Goal: Book appointment/travel/reservation

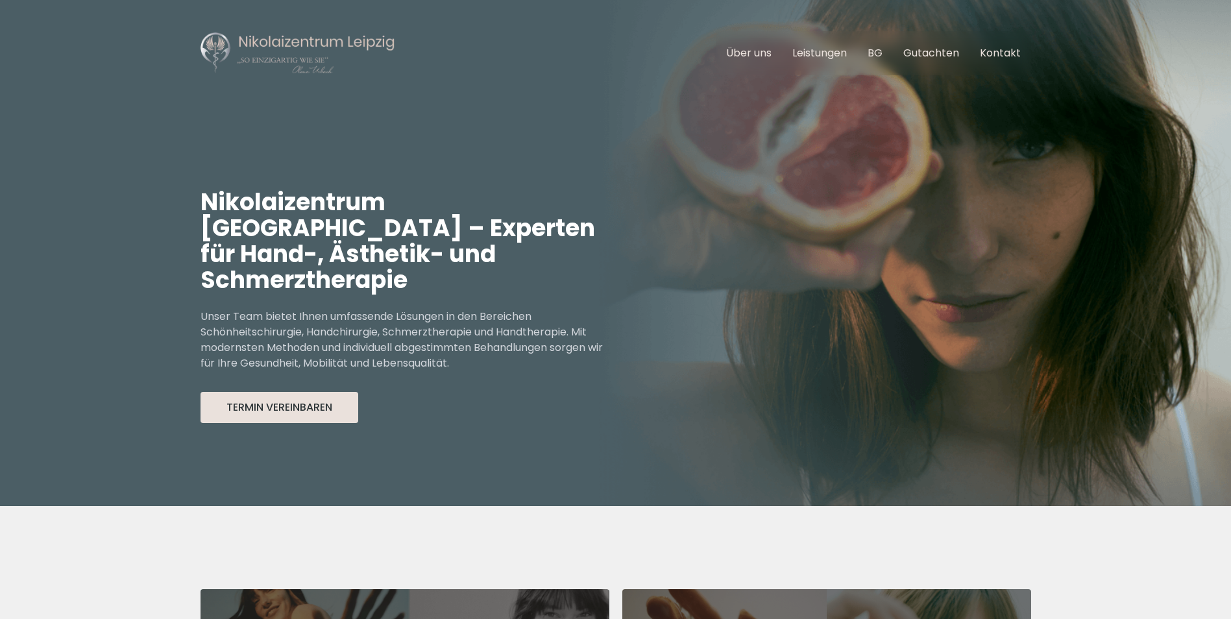
click at [313, 392] on button "Termin Vereinbaren" at bounding box center [280, 407] width 158 height 31
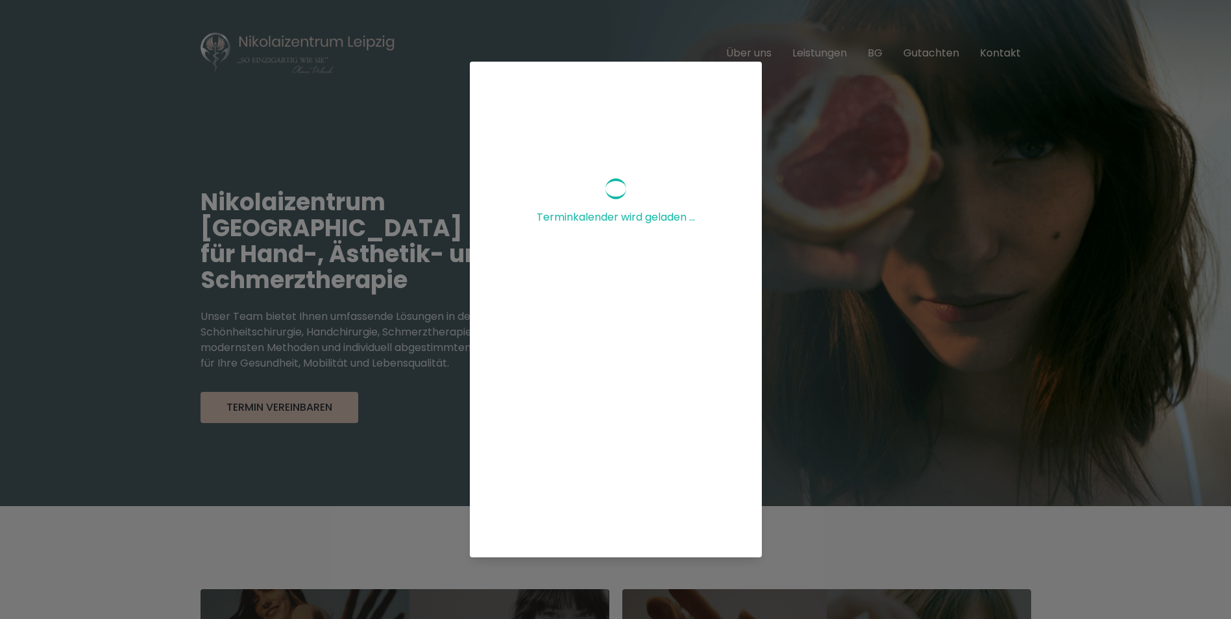
scroll to position [130, 0]
click at [845, 334] on div "Terminkalender wird geladen ..." at bounding box center [615, 309] width 1231 height 619
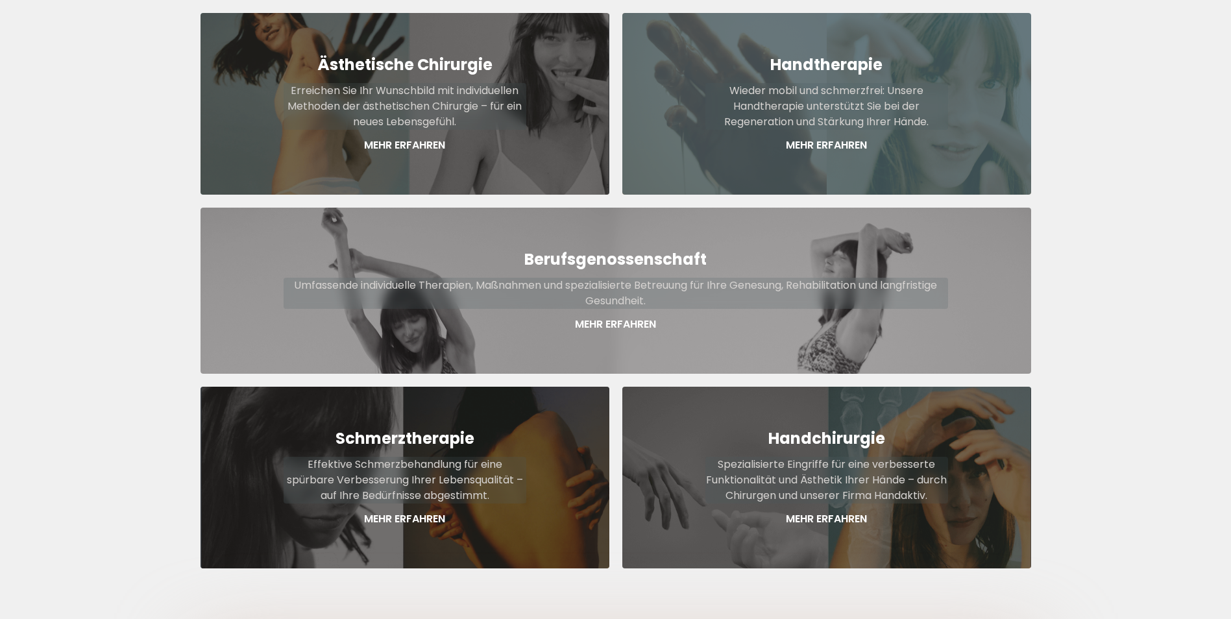
scroll to position [584, 0]
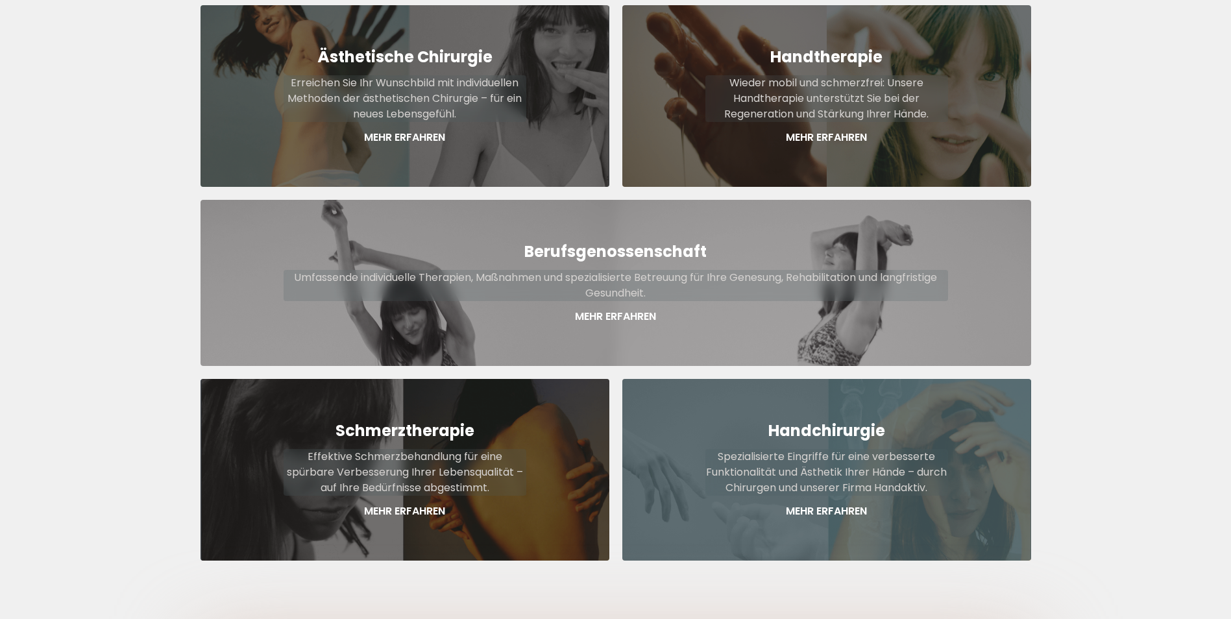
click at [809, 477] on div "Handchirurgie Spezialisierte Eingriffe für eine verbesserte Funktionalität und …" at bounding box center [826, 470] width 409 height 182
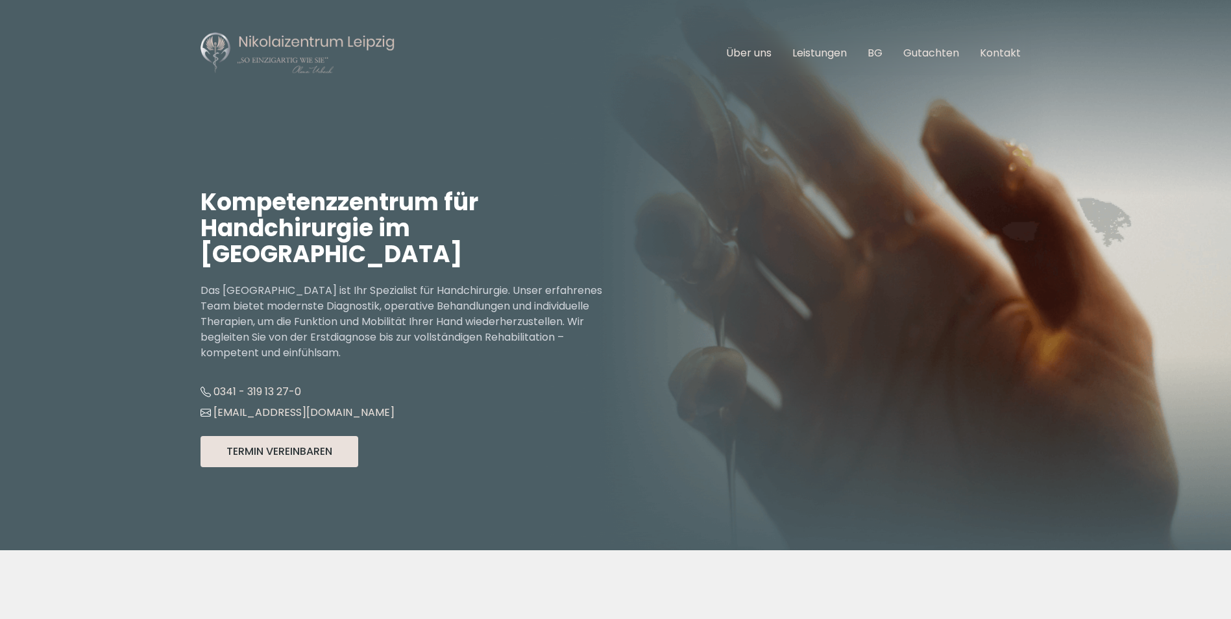
click at [300, 449] on button "Termin Vereinbaren" at bounding box center [280, 451] width 158 height 31
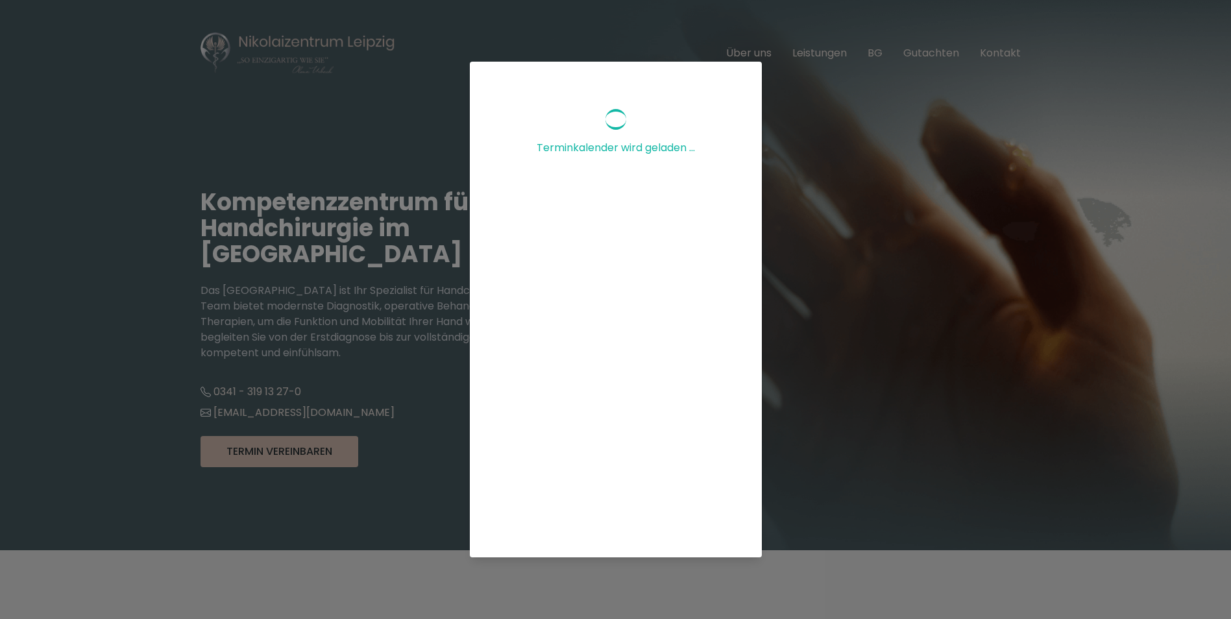
scroll to position [195, 0]
